Goal: Task Accomplishment & Management: Manage account settings

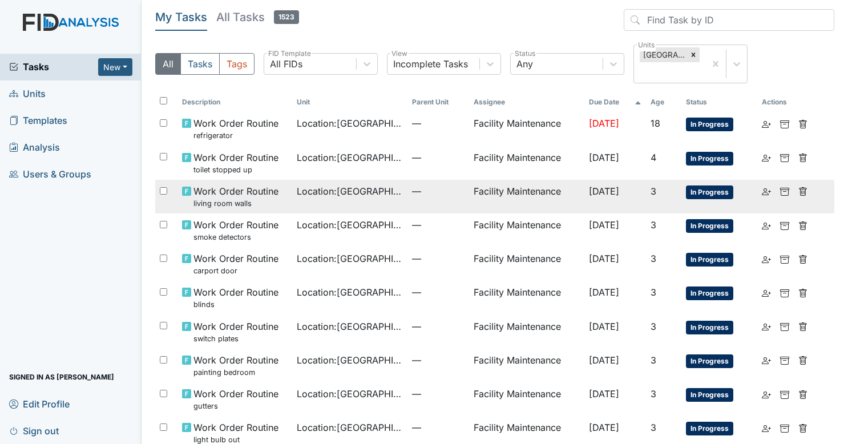
scroll to position [190, 0]
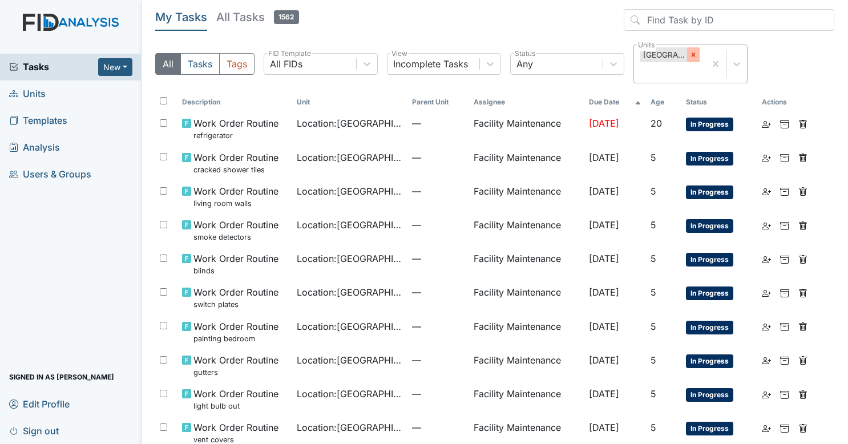
click at [696, 55] on icon at bounding box center [694, 55] width 8 height 8
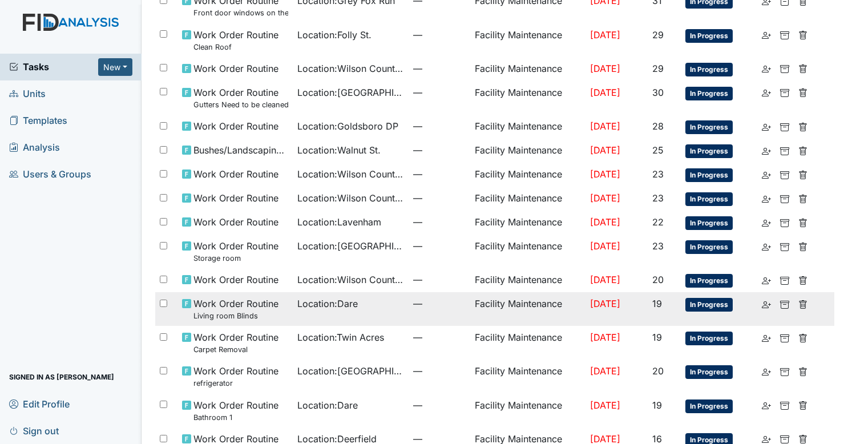
scroll to position [591, 0]
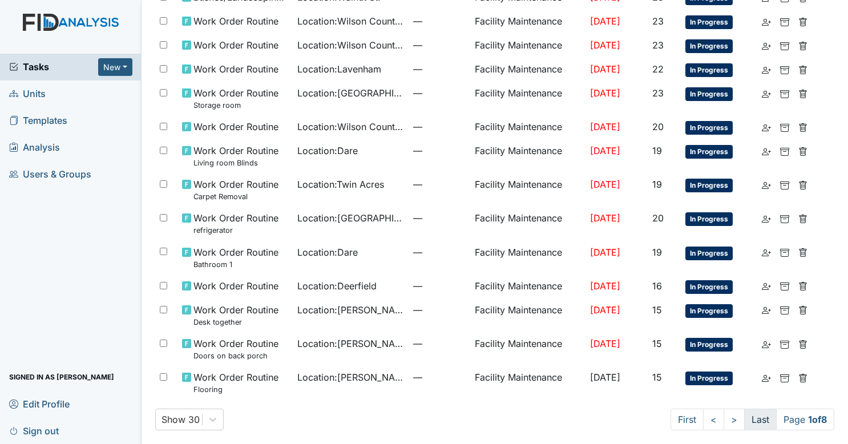
click at [745, 417] on link "Last" at bounding box center [761, 420] width 33 height 22
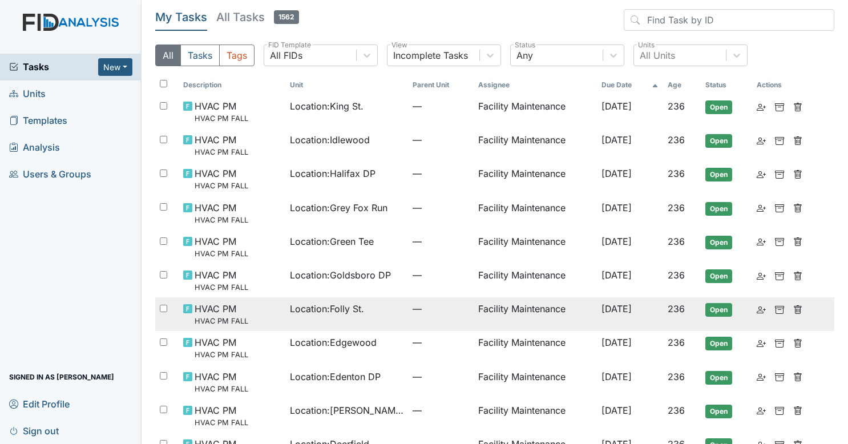
scroll to position [240, 0]
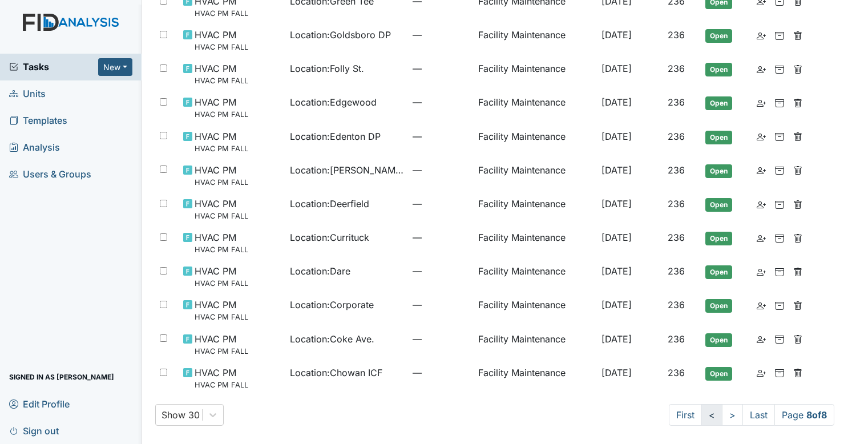
click at [702, 416] on link "<" at bounding box center [712, 415] width 21 height 22
click at [703, 416] on link "<" at bounding box center [713, 415] width 21 height 22
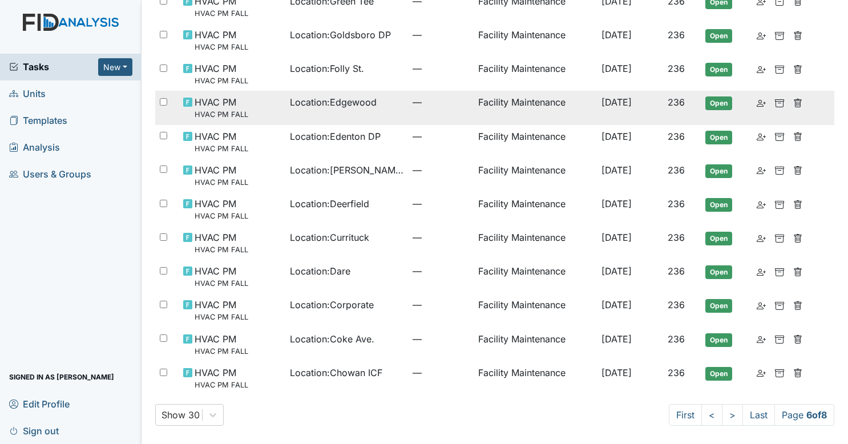
click at [474, 98] on td "Facility Maintenance" at bounding box center [535, 108] width 123 height 34
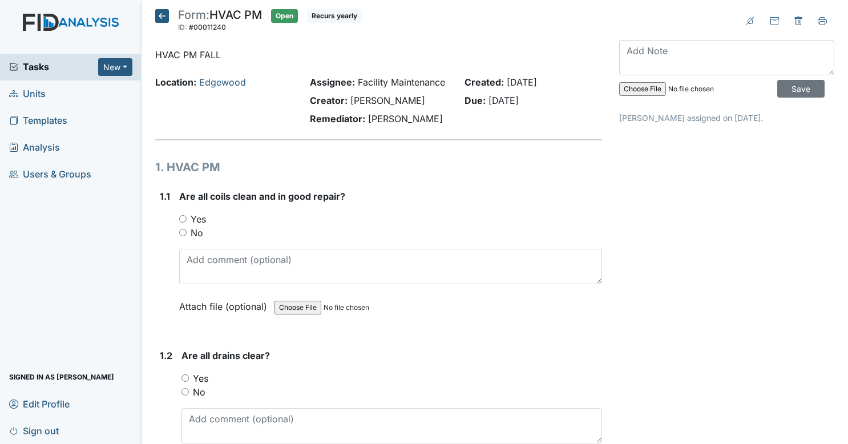
click at [159, 9] on icon at bounding box center [162, 16] width 14 height 14
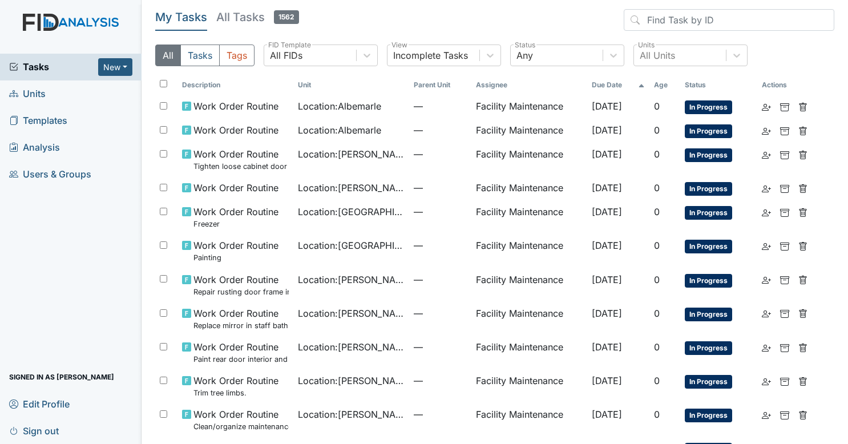
click at [41, 334] on div "Tasks New Form Inspection Document Bundle Units Templates Analysis Users & Grou…" at bounding box center [71, 249] width 142 height 391
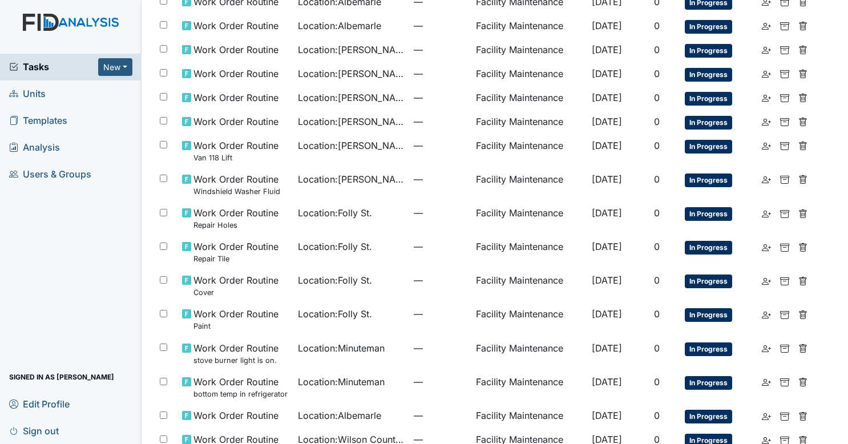
scroll to position [571, 0]
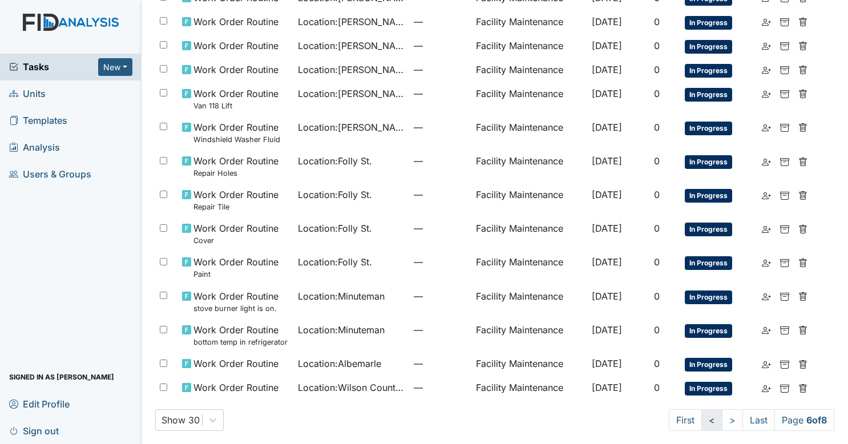
click at [703, 419] on link "<" at bounding box center [712, 420] width 21 height 22
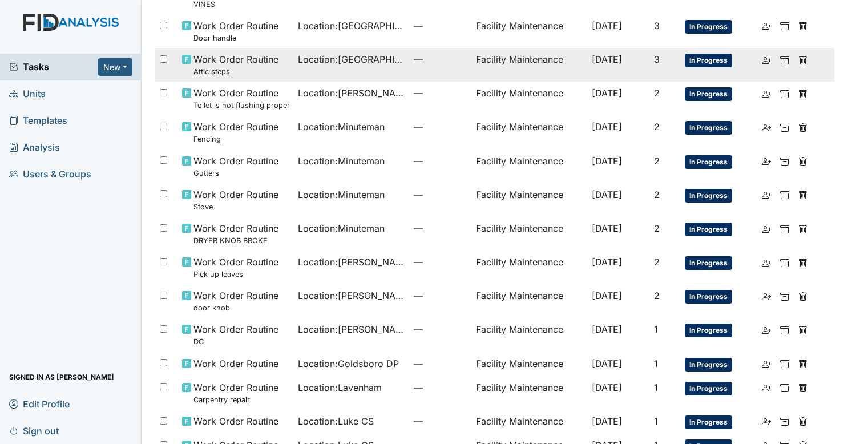
scroll to position [217, 0]
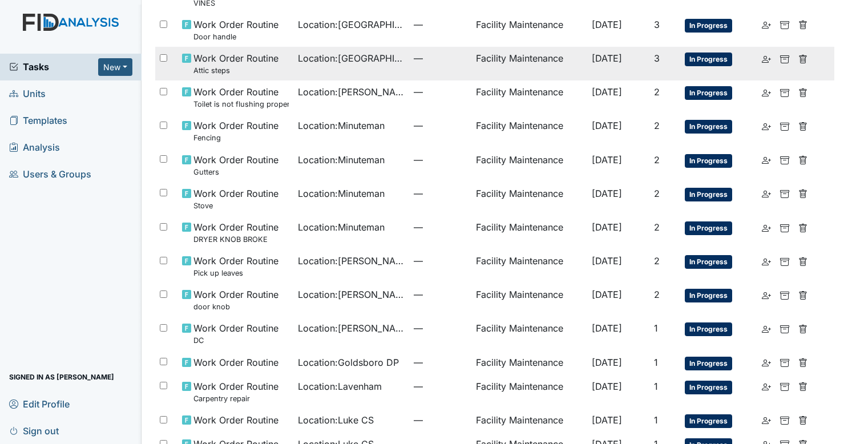
click at [415, 66] on td "—" at bounding box center [440, 64] width 62 height 34
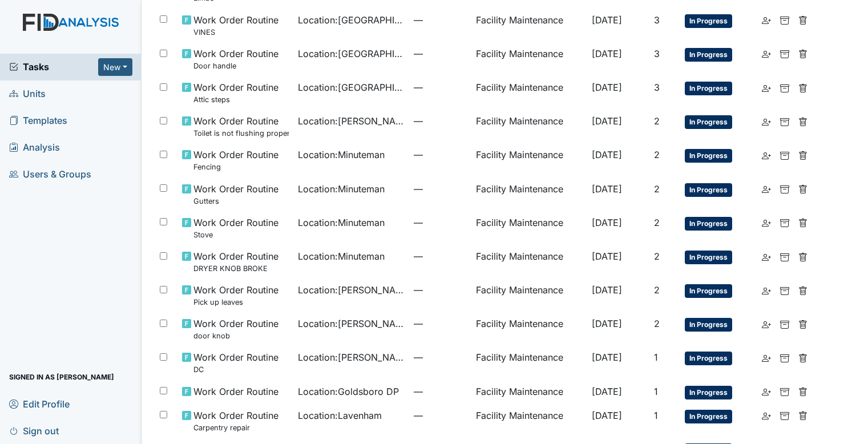
scroll to position [190, 0]
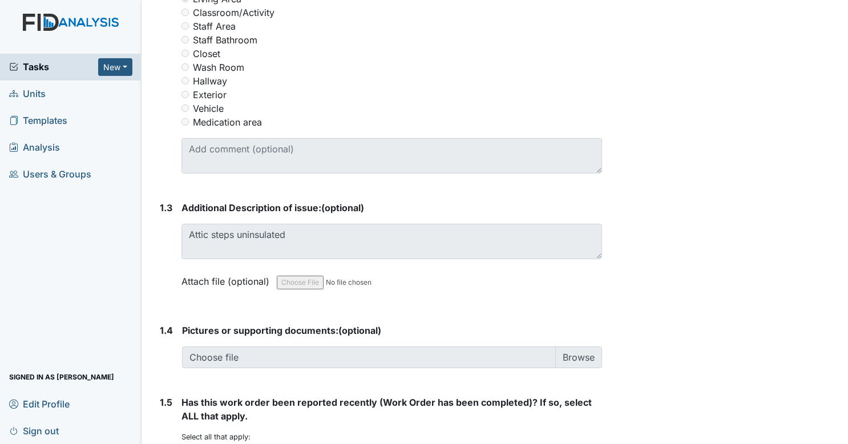
scroll to position [608, 0]
